Goal: Task Accomplishment & Management: Manage account settings

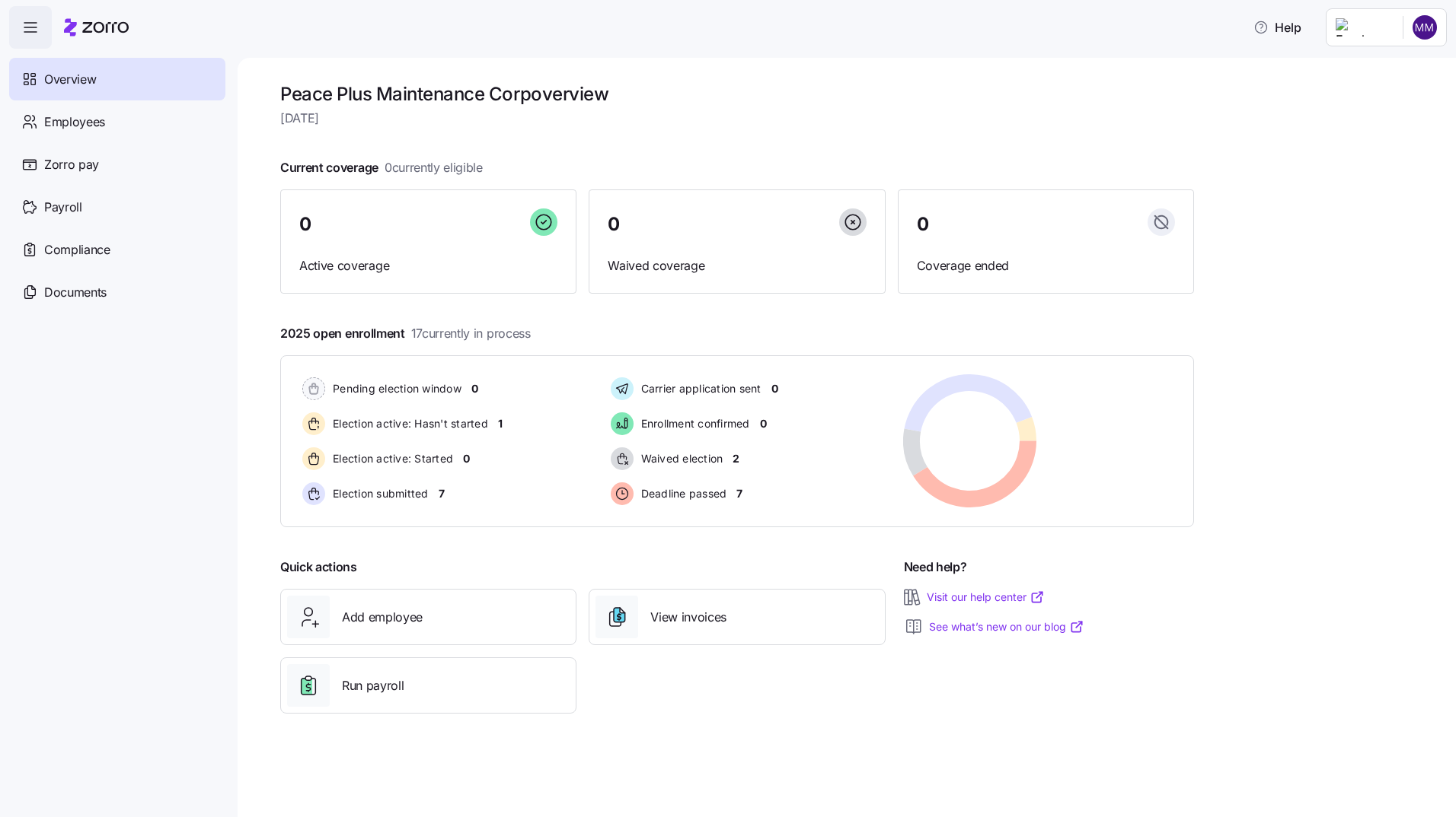
click at [1422, 23] on html "Help Overview Employees Zorro pay Payroll Compliance Documents Peace Plus Maint…" at bounding box center [728, 404] width 1456 height 808
click at [1368, 157] on div "Log out" at bounding box center [1363, 154] width 59 height 16
